Goal: Task Accomplishment & Management: Complete application form

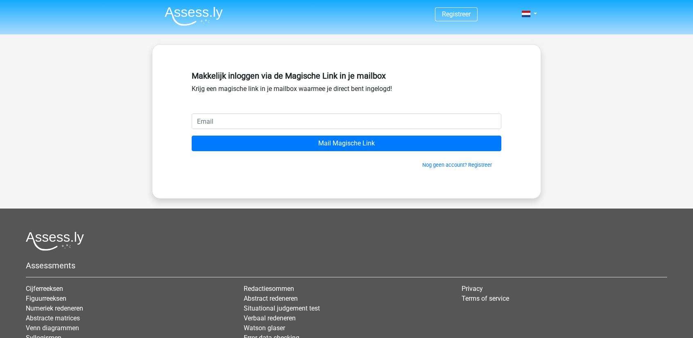
click at [202, 114] on input "email" at bounding box center [346, 121] width 309 height 16
type input "[EMAIL_ADDRESS][DOMAIN_NAME]"
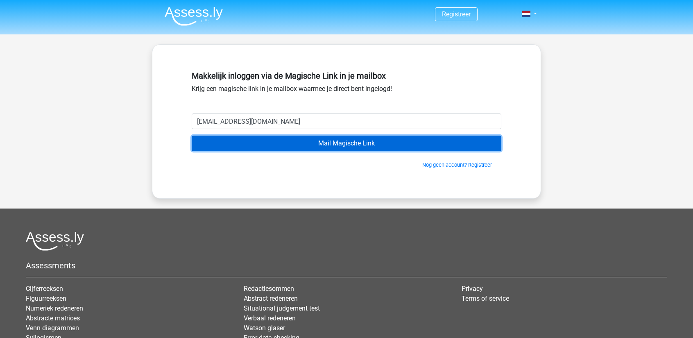
click at [241, 141] on input "Mail Magische Link" at bounding box center [346, 143] width 309 height 16
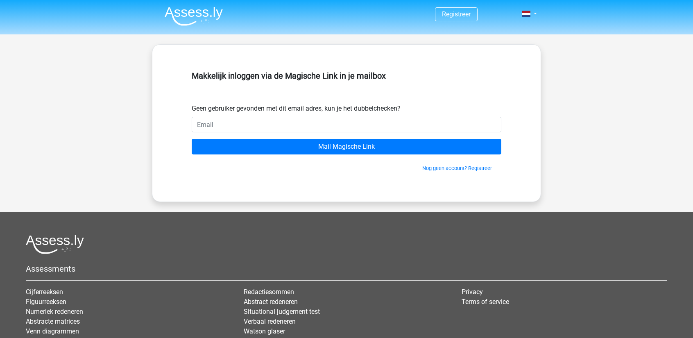
click at [241, 130] on input "email" at bounding box center [346, 125] width 309 height 16
type input "[EMAIL_ADDRESS][DOMAIN_NAME]"
click at [221, 127] on input "[EMAIL_ADDRESS][DOMAIN_NAME]" at bounding box center [346, 125] width 309 height 16
